Goal: Task Accomplishment & Management: Complete application form

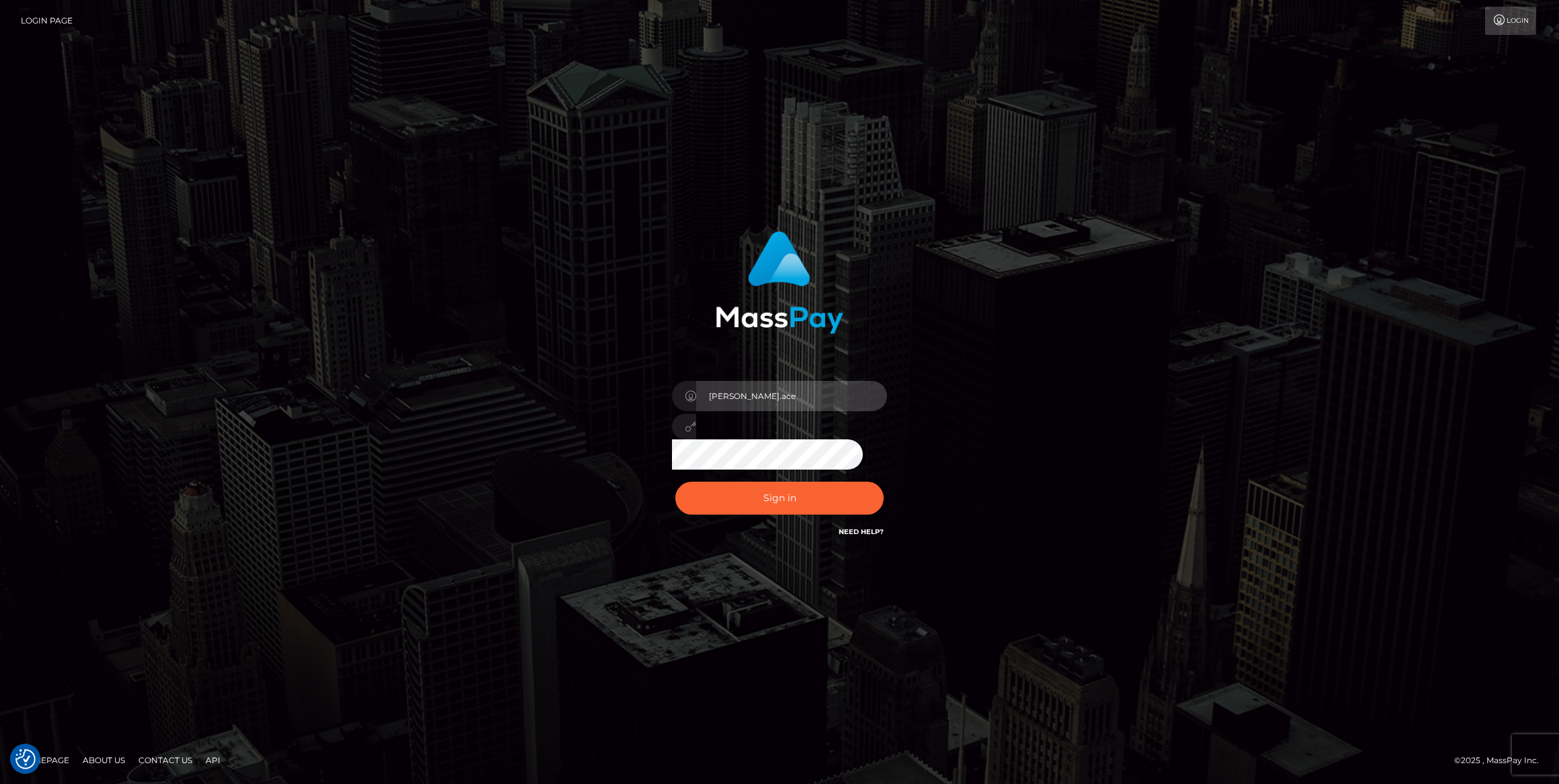
click at [794, 382] on input "caroline.ace" at bounding box center [791, 396] width 191 height 30
type input "Caroline-spree"
click at [799, 498] on button "Sign in" at bounding box center [779, 498] width 208 height 33
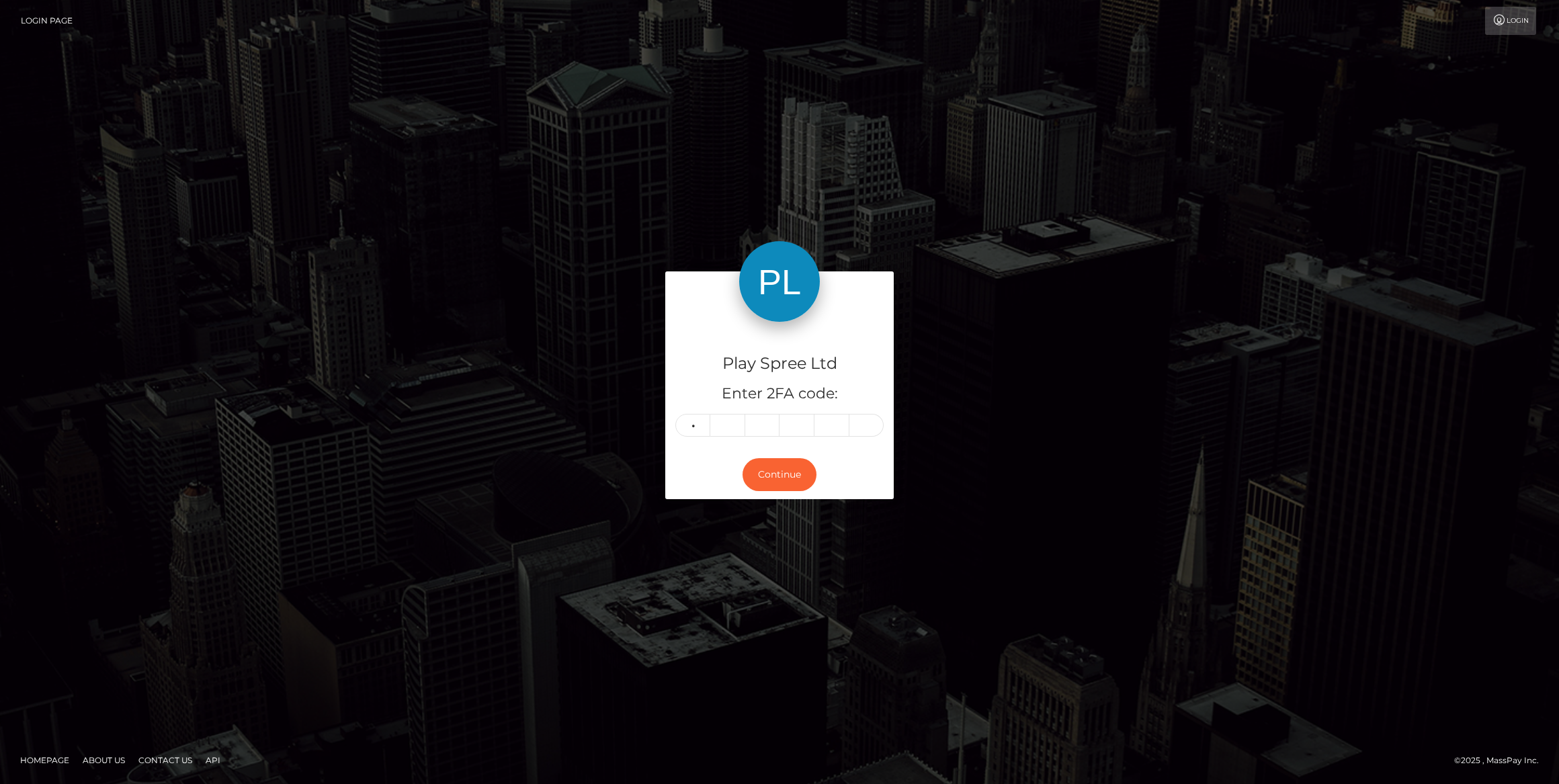
type input "9"
type input "2"
type input "3"
type input "4"
type input "1"
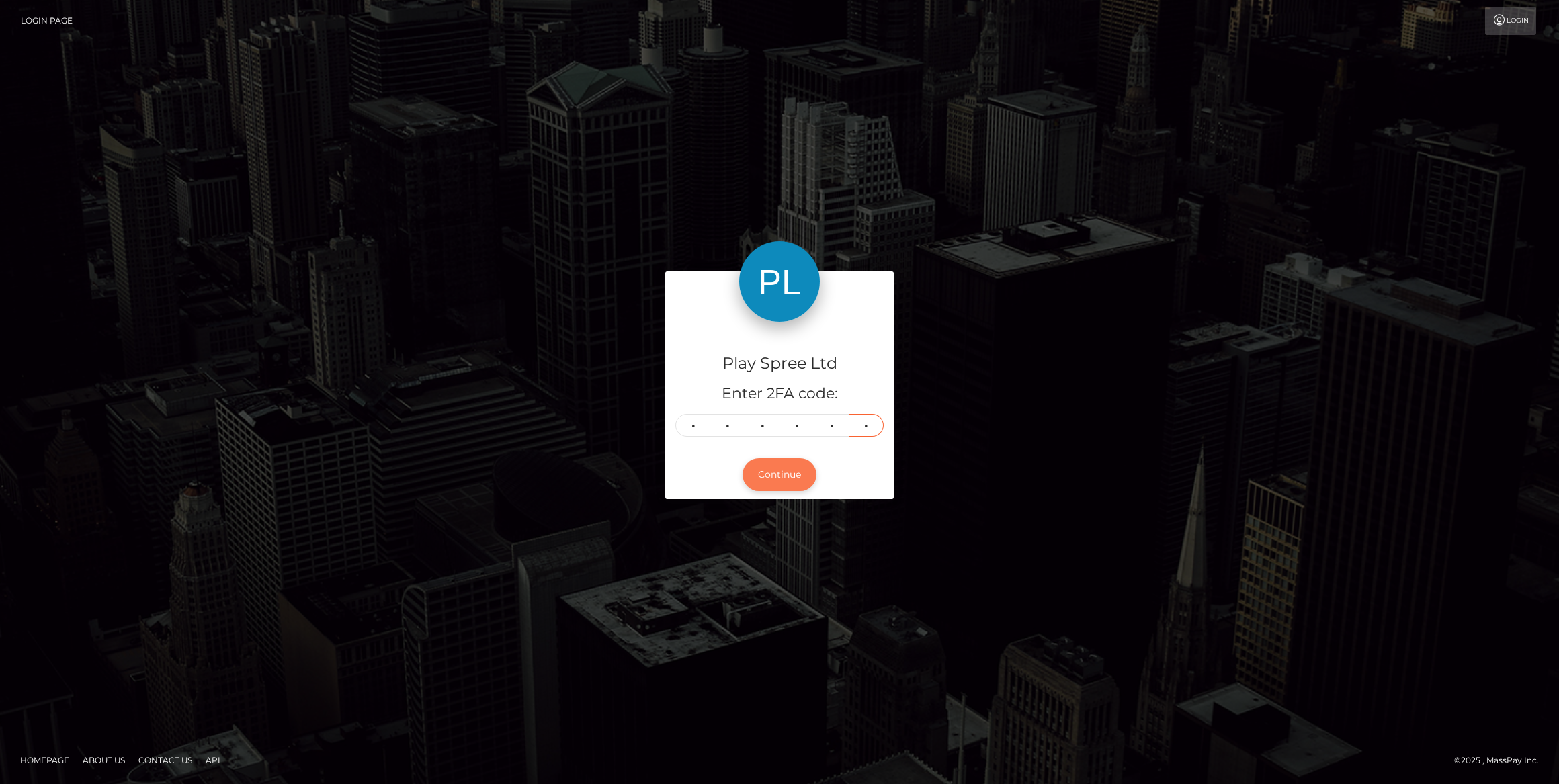
type input "5"
click at [777, 475] on button "Continue" at bounding box center [779, 475] width 74 height 33
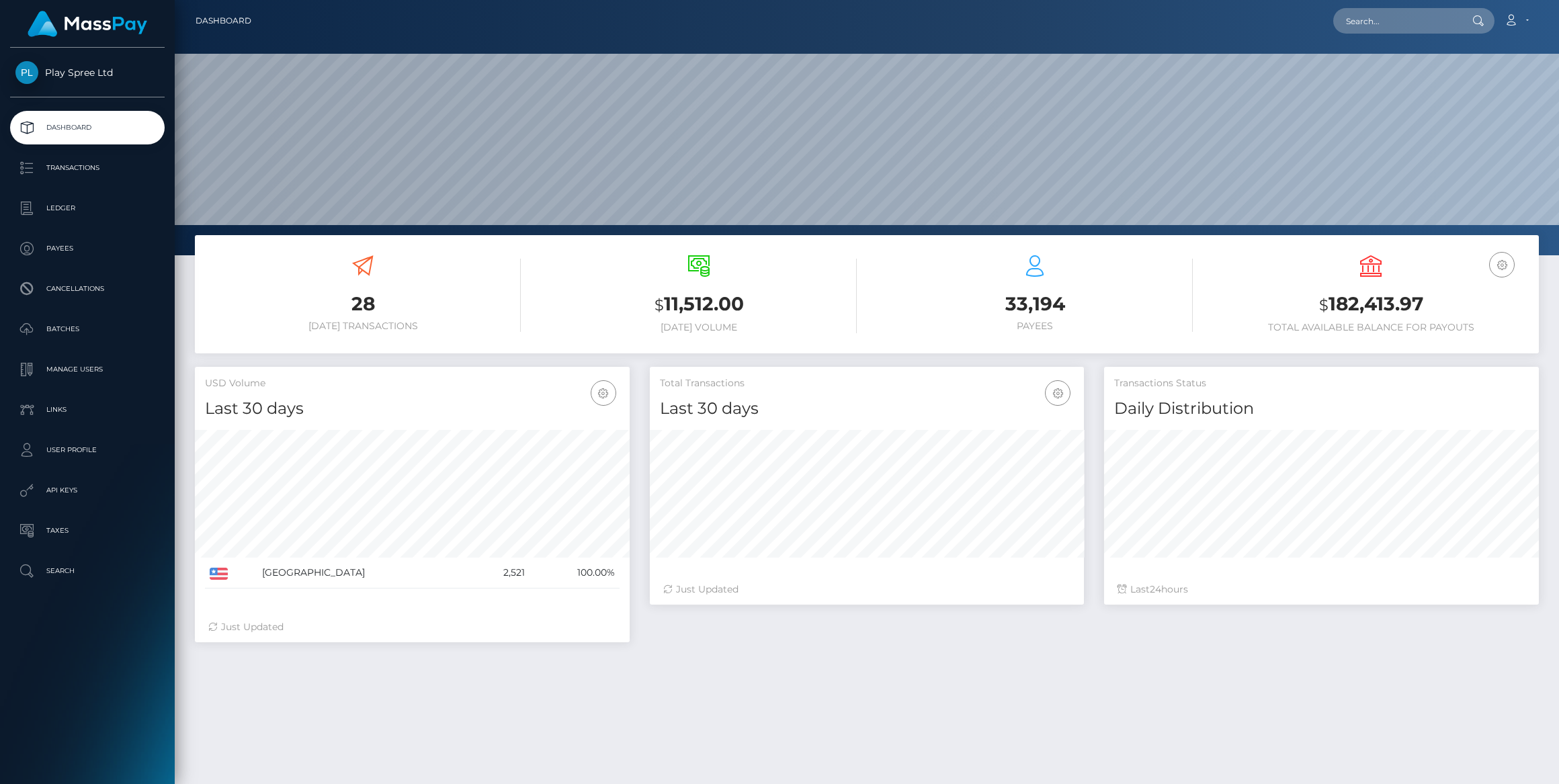
scroll to position [238, 434]
drag, startPoint x: 73, startPoint y: 368, endPoint x: 93, endPoint y: 365, distance: 20.2
click at [75, 368] on p "Manage Users" at bounding box center [88, 370] width 144 height 20
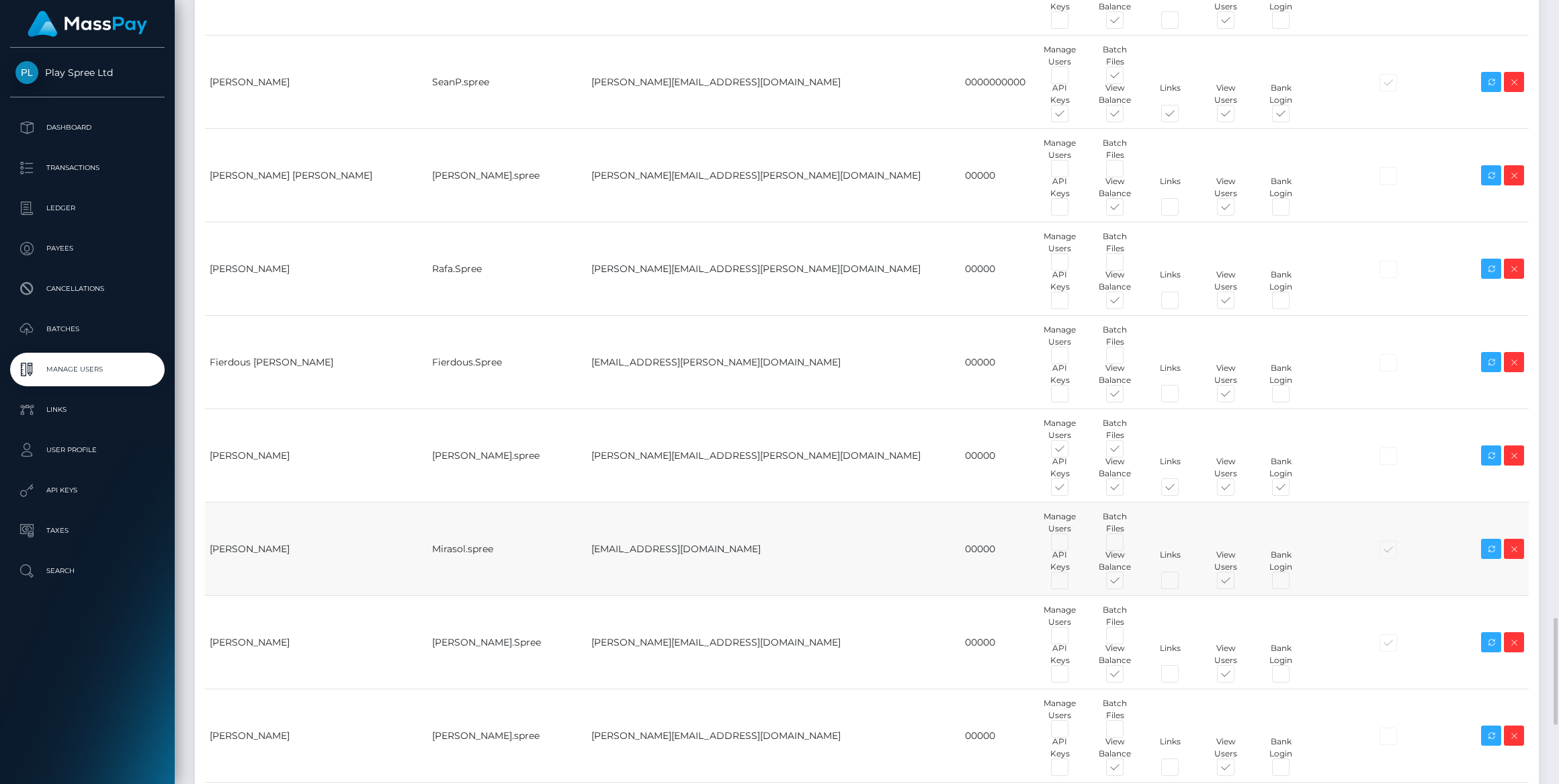
scroll to position [4955, 0]
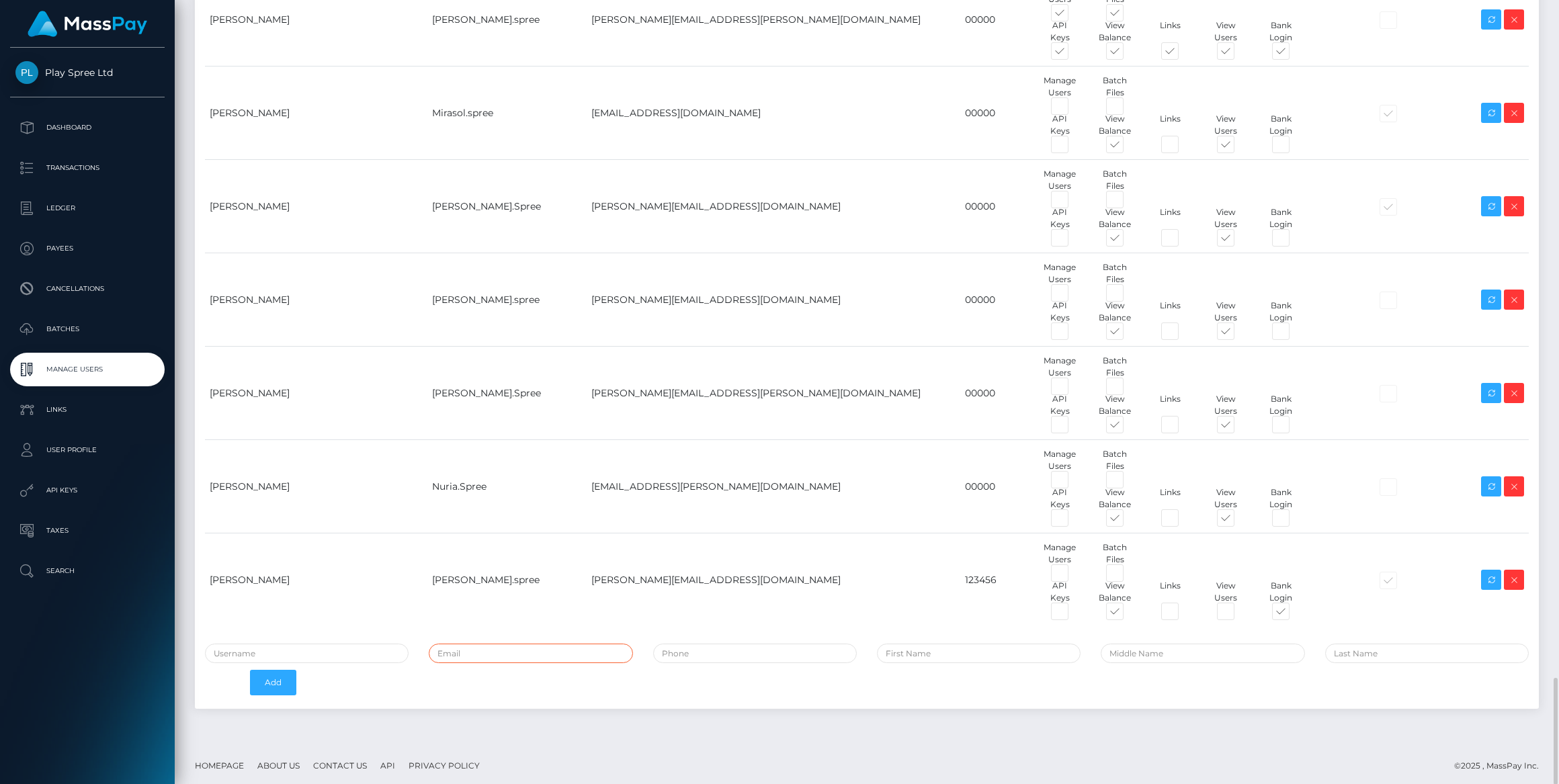
click at [502, 656] on input "email" at bounding box center [531, 653] width 204 height 19
paste input "[EMAIL_ADDRESS][DOMAIN_NAME]"
type input "[EMAIL_ADDRESS][DOMAIN_NAME]"
click at [703, 647] on input "tel" at bounding box center [755, 653] width 204 height 19
type input "00000"
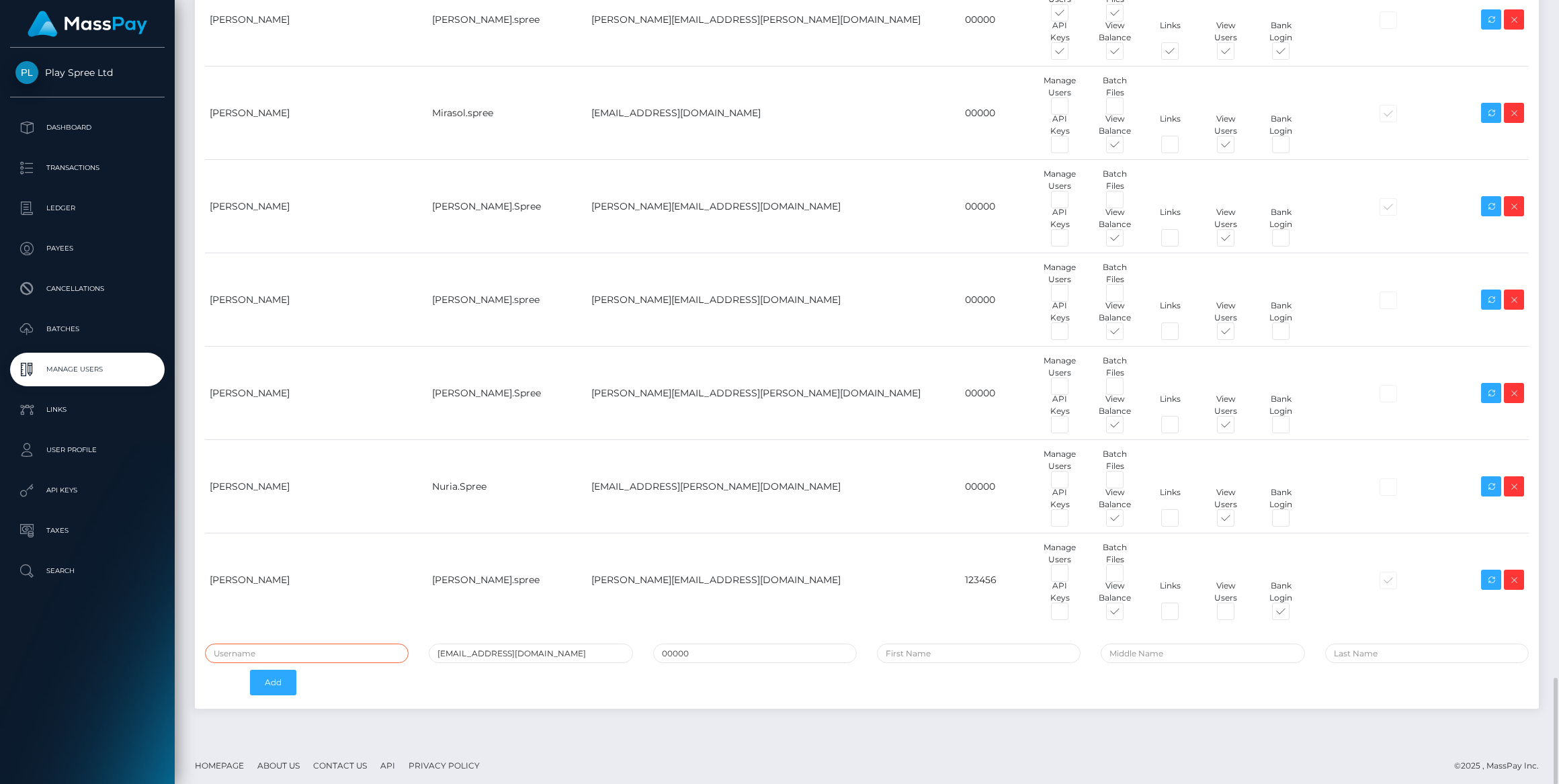
click at [330, 647] on input "text" at bounding box center [307, 653] width 204 height 19
type input "[PERSON_NAME].Spree"
click at [961, 645] on input "text" at bounding box center [979, 653] width 204 height 19
type input "Marco"
type input "Pedracini"
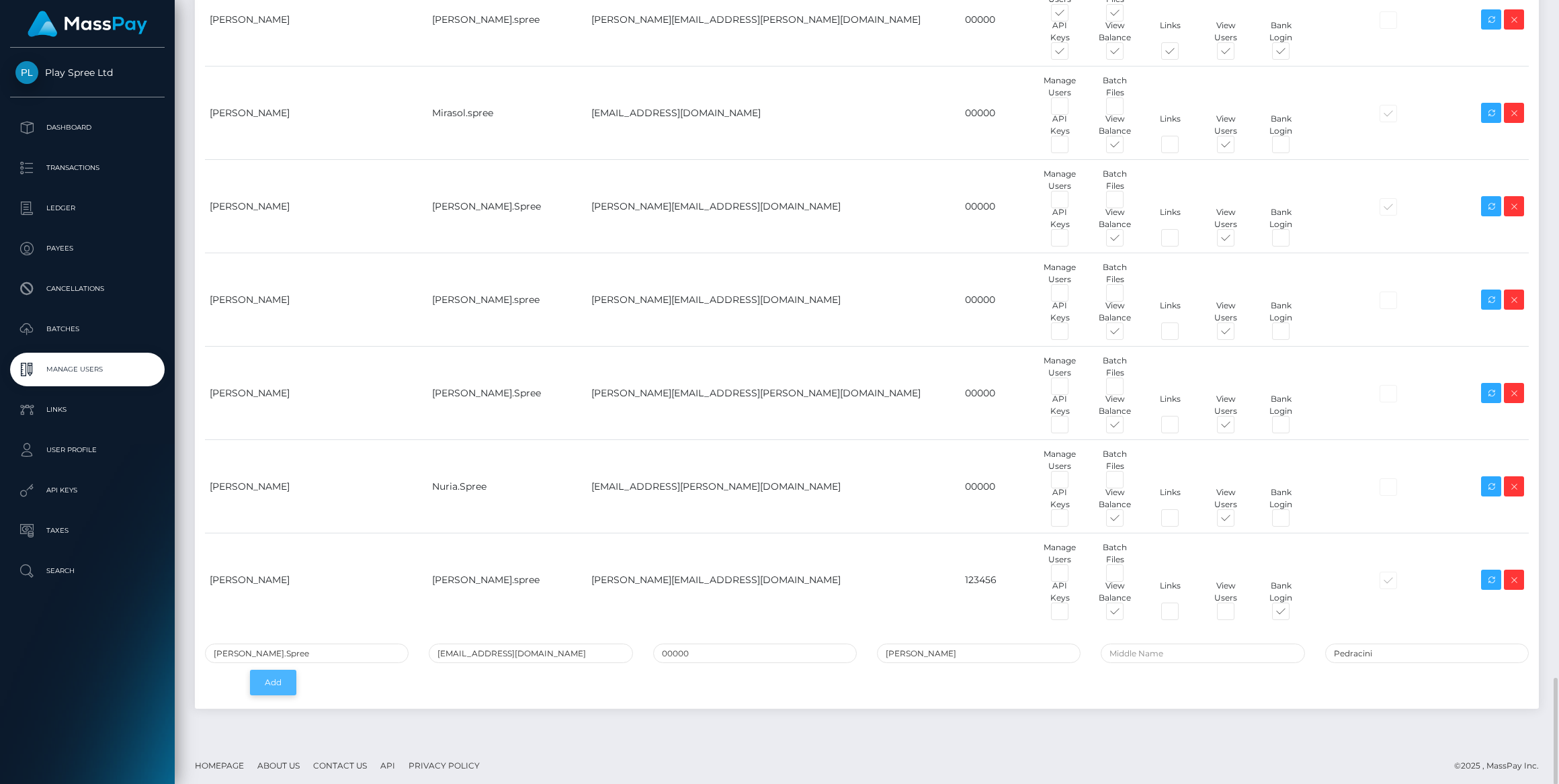
click at [270, 678] on button "Add" at bounding box center [273, 683] width 47 height 26
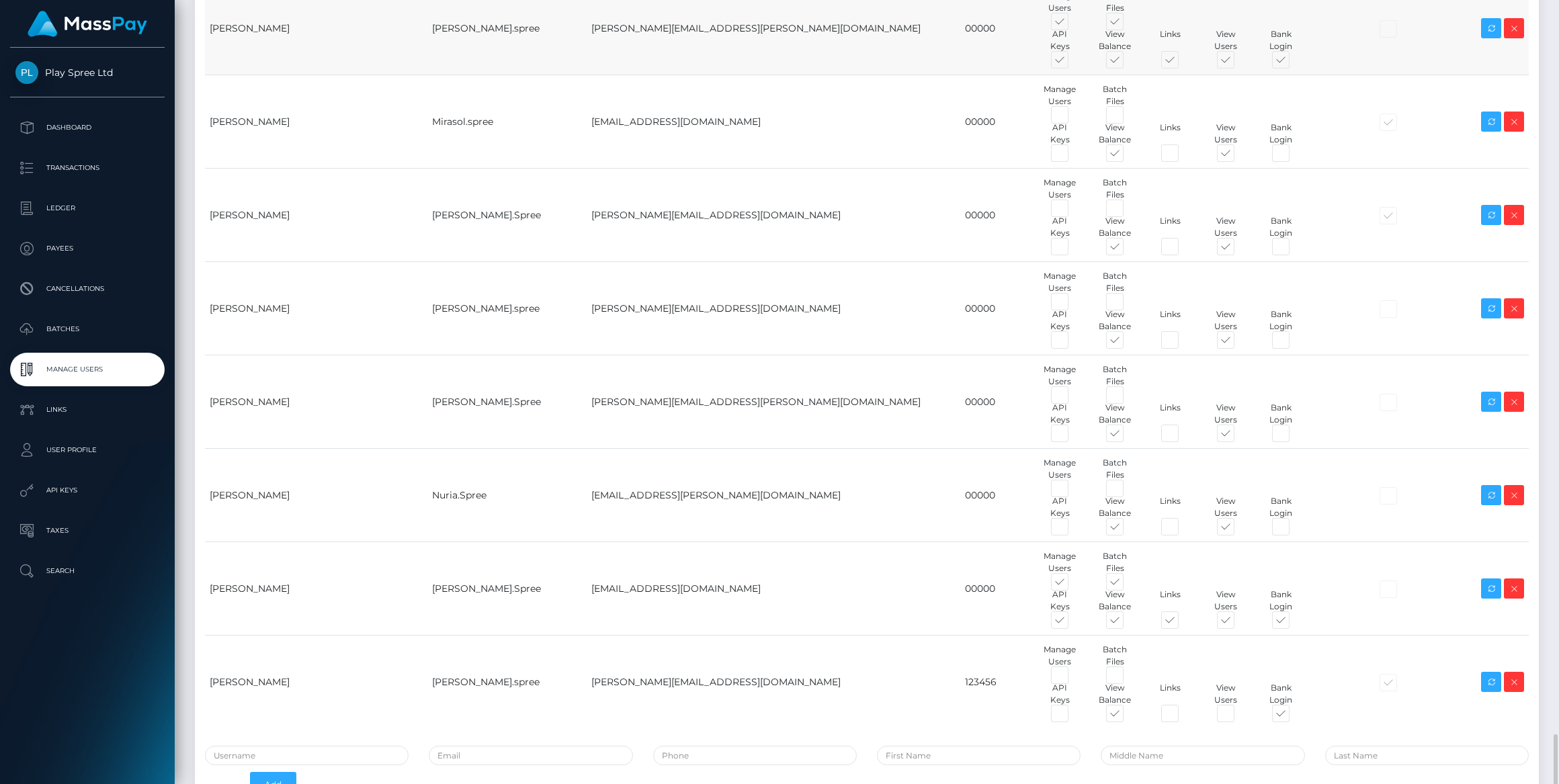
scroll to position [5008, 0]
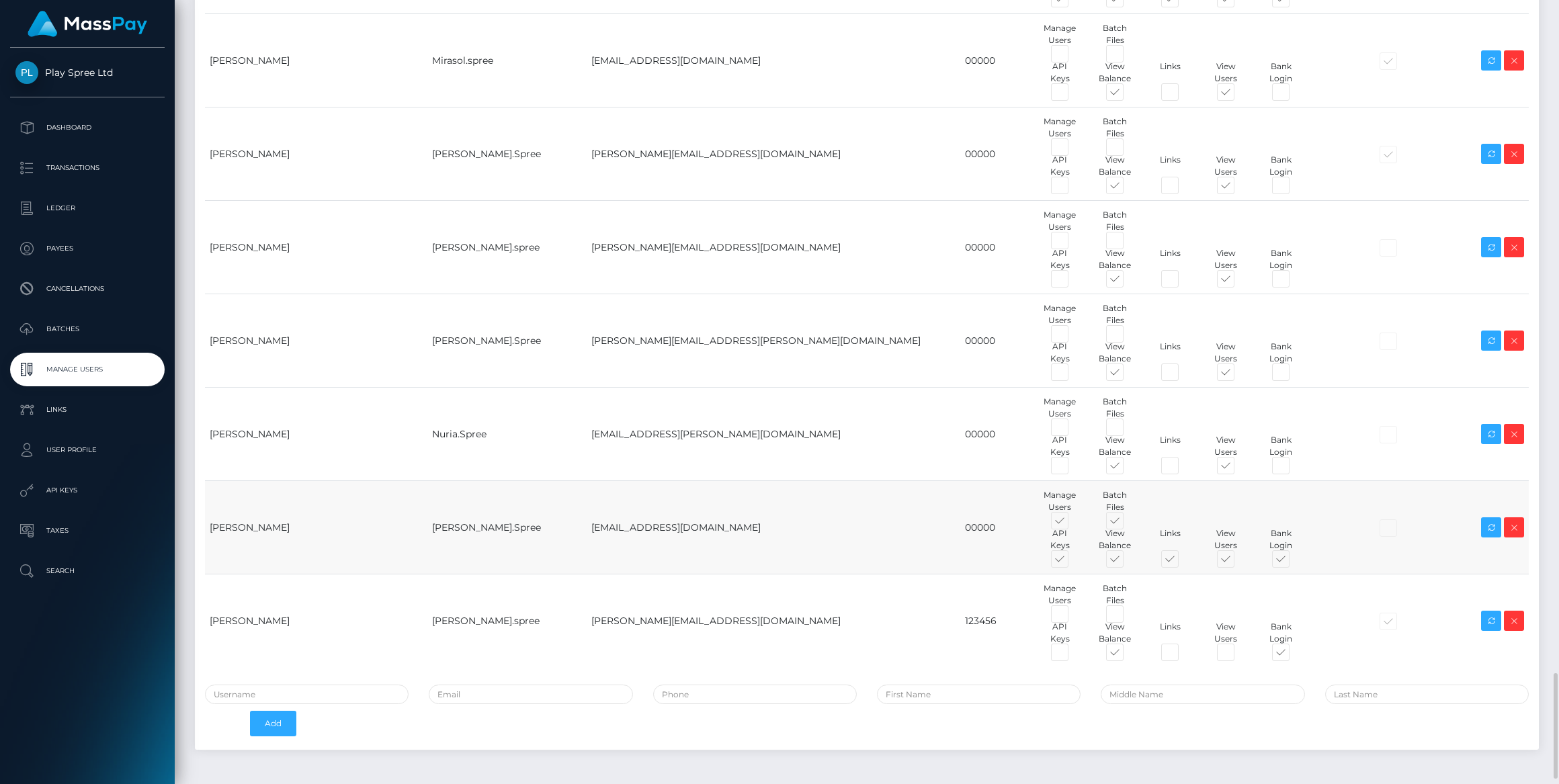
click at [1071, 523] on span at bounding box center [1071, 523] width 0 height 0
click at [1071, 523] on input "checkbox" at bounding box center [1076, 528] width 9 height 9
checkbox input "false"
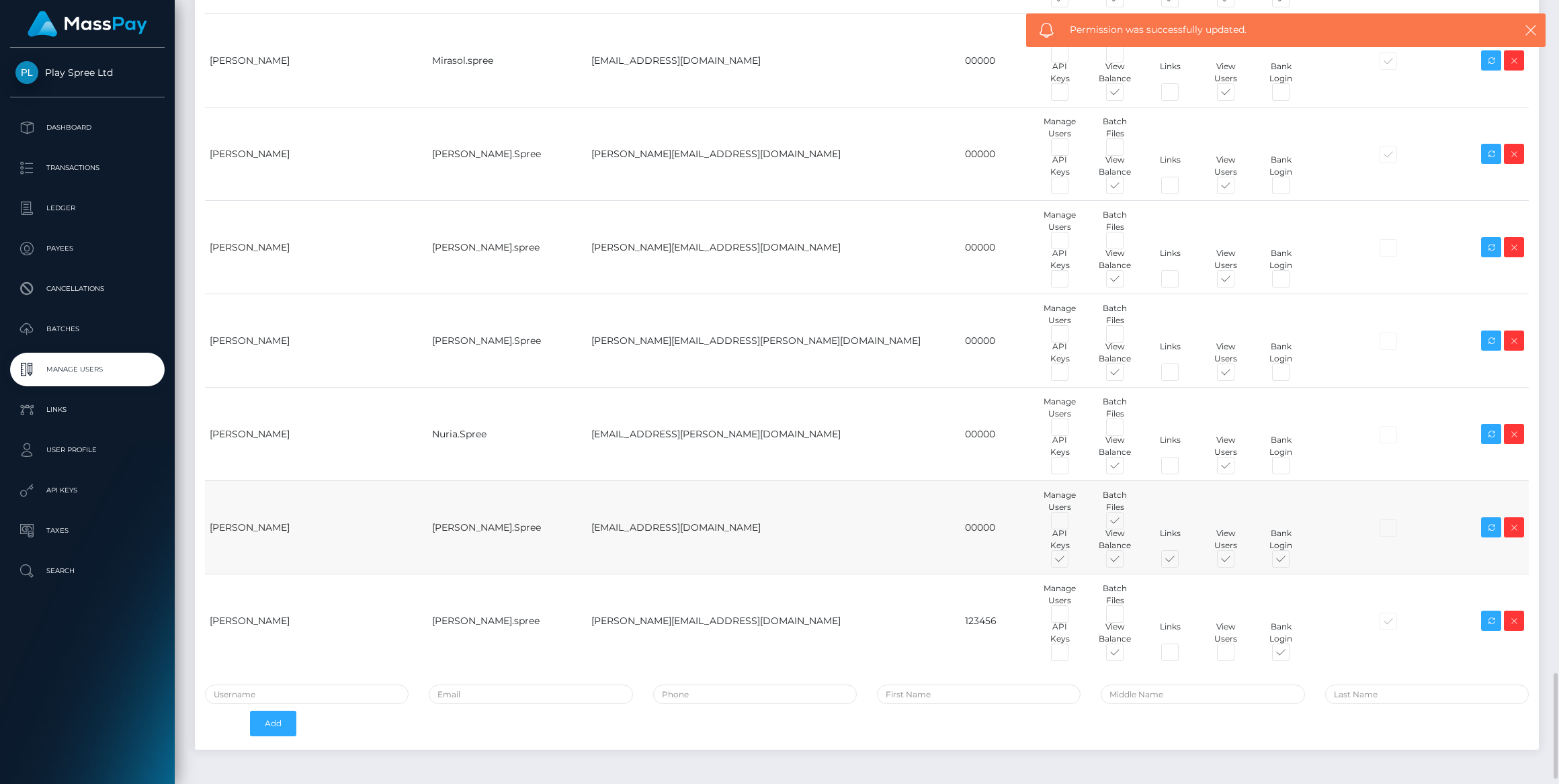
click at [1071, 561] on span at bounding box center [1071, 561] width 0 height 0
click at [1071, 561] on input "checkbox" at bounding box center [1076, 566] width 9 height 9
checkbox input "false"
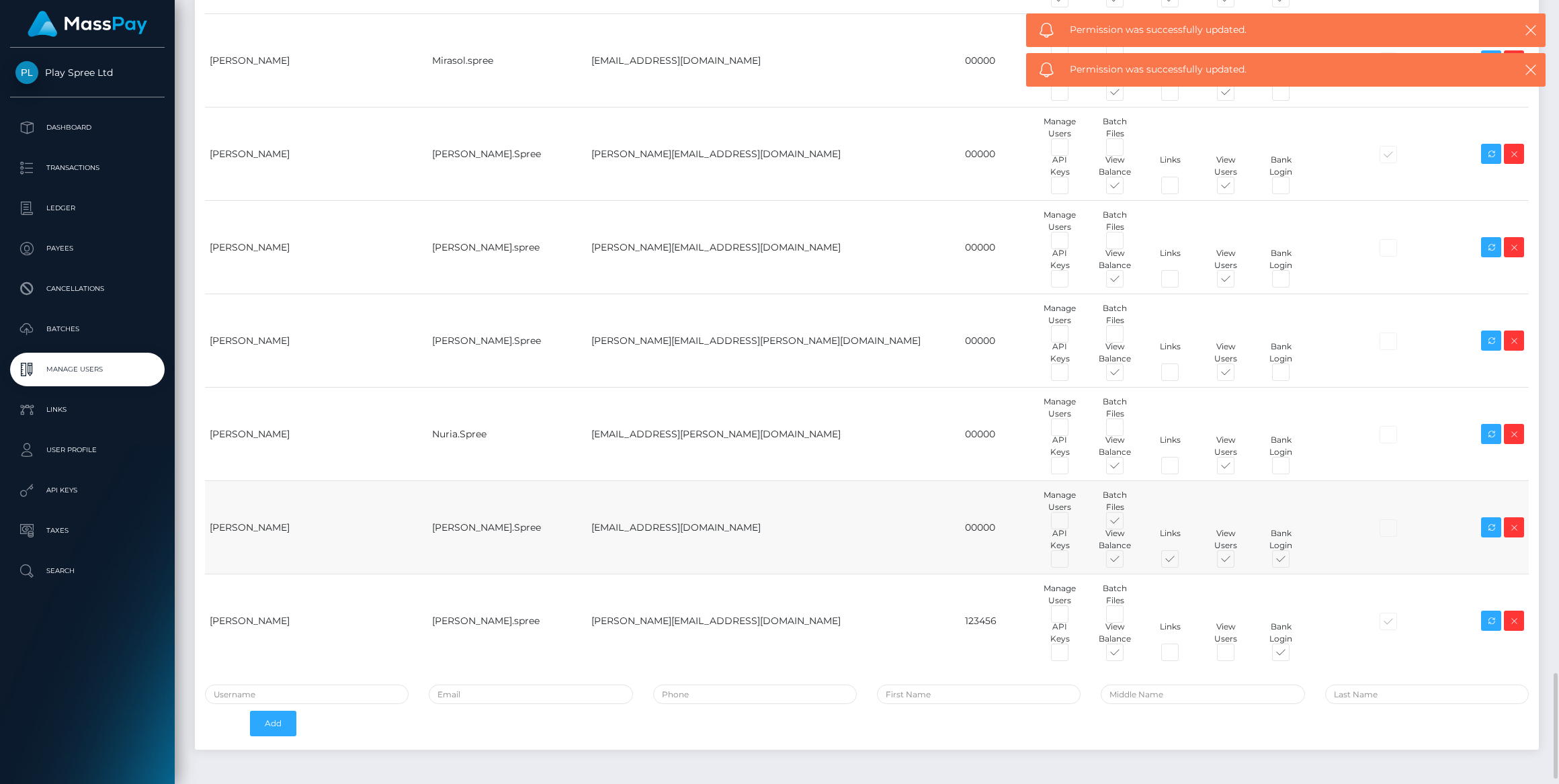
click at [1293, 561] on span at bounding box center [1293, 561] width 0 height 0
click at [1293, 561] on input "checkbox" at bounding box center [1297, 566] width 9 height 9
checkbox input "false"
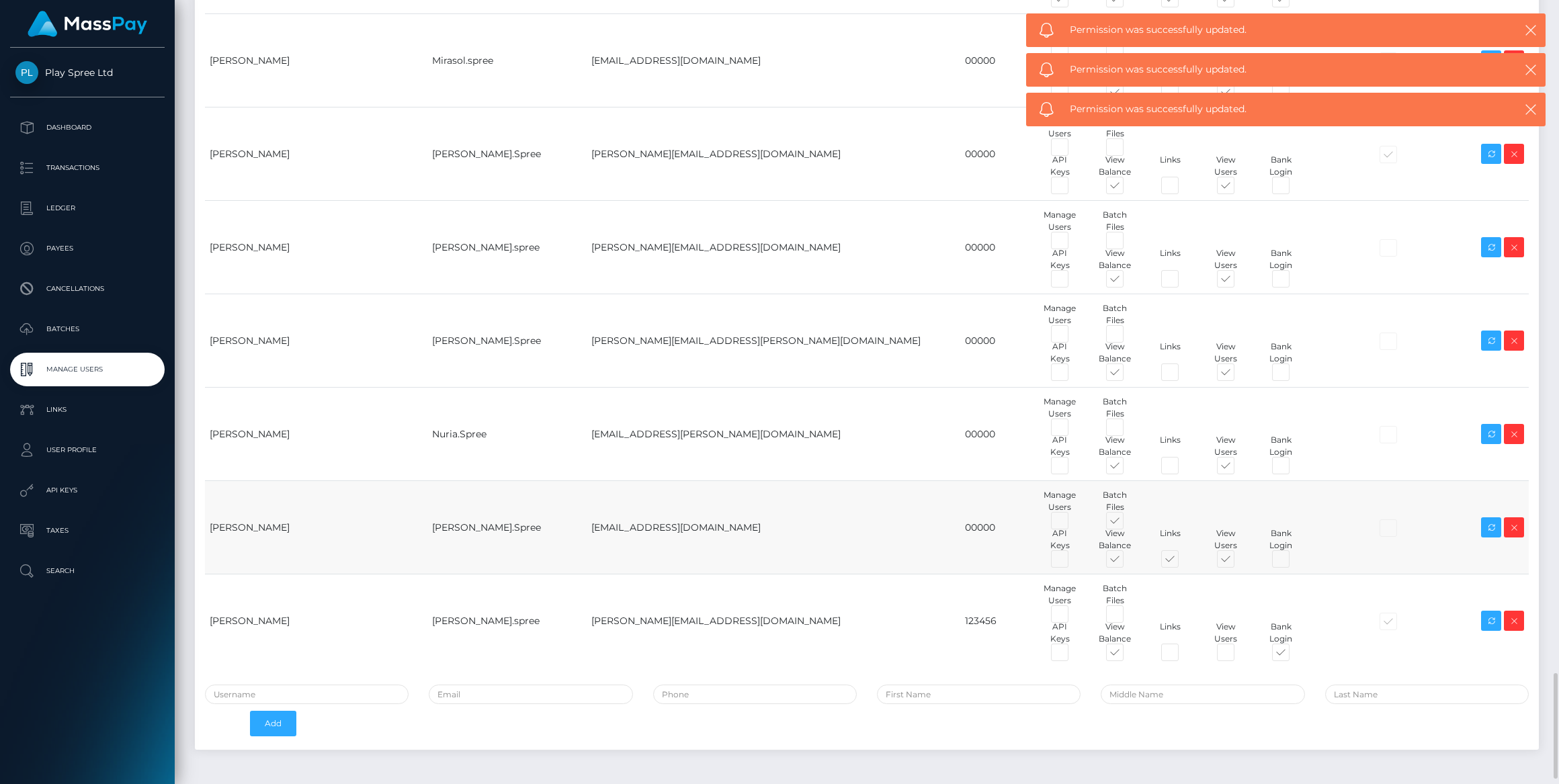
click at [1182, 561] on span at bounding box center [1182, 561] width 0 height 0
click at [1182, 561] on input "checkbox" at bounding box center [1186, 566] width 9 height 9
checkbox input "false"
